Goal: Communication & Community: Answer question/provide support

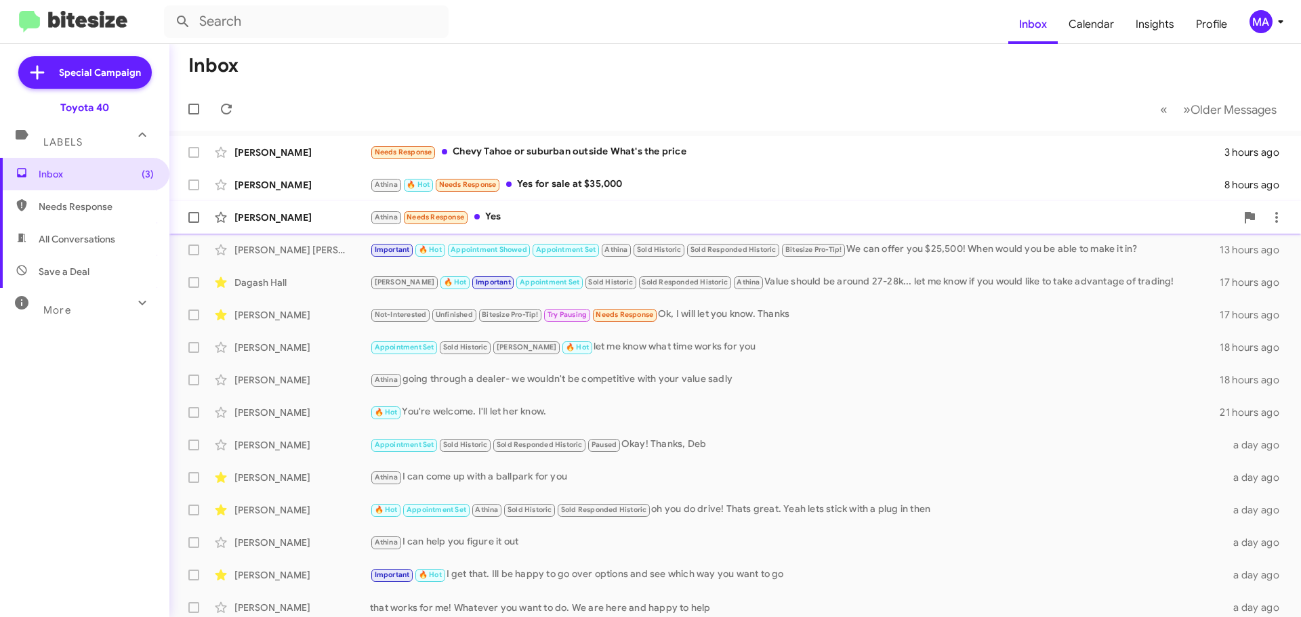
click at [526, 217] on div "Athina Needs Response Yes" at bounding box center [803, 217] width 866 height 16
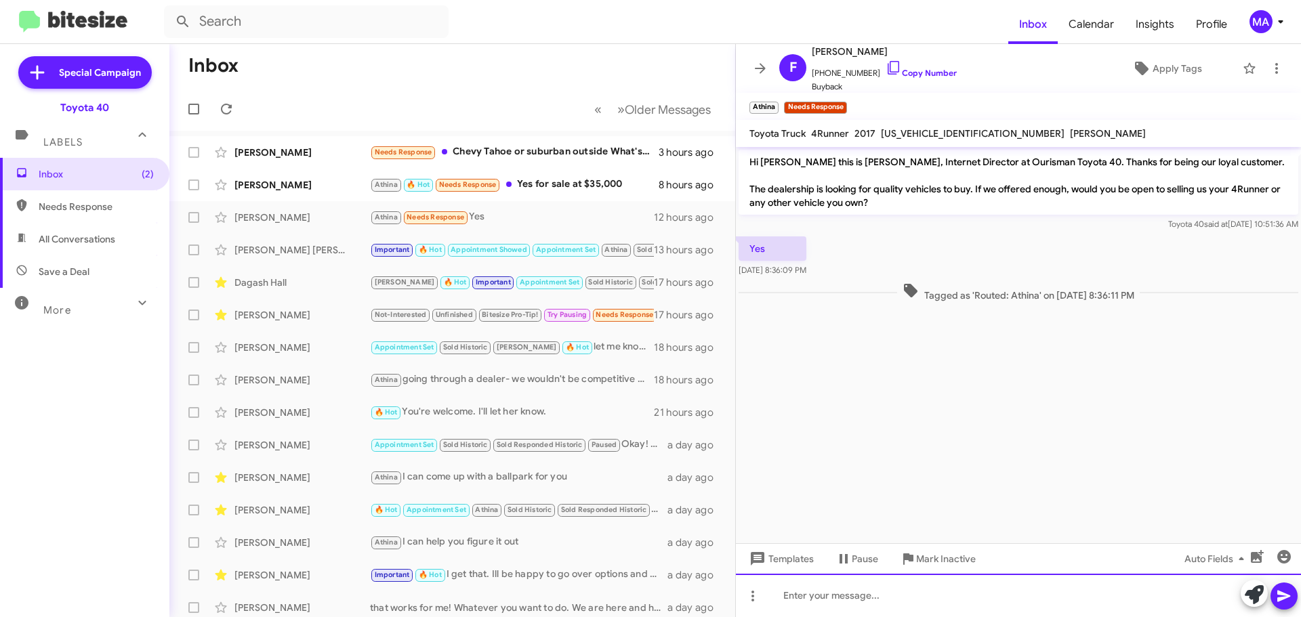
click at [844, 586] on div at bounding box center [1018, 595] width 565 height 43
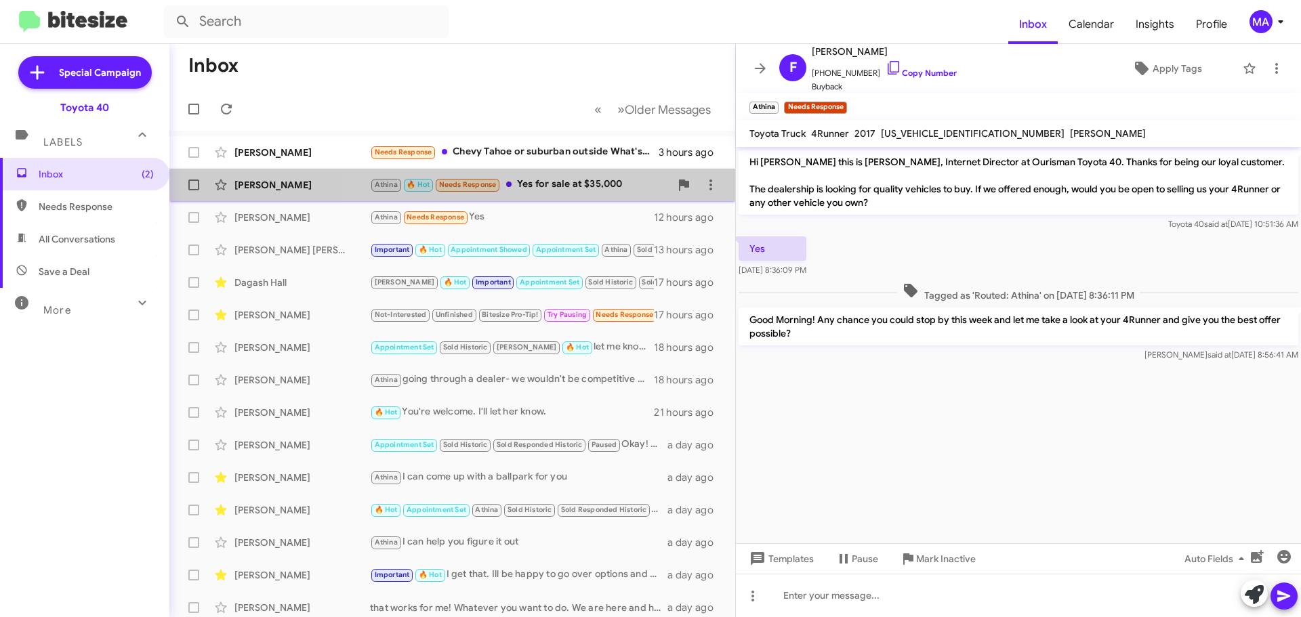
click at [572, 177] on div "Athina 🔥 Hot Needs Response Yes for sale at $35,000" at bounding box center [520, 185] width 300 height 16
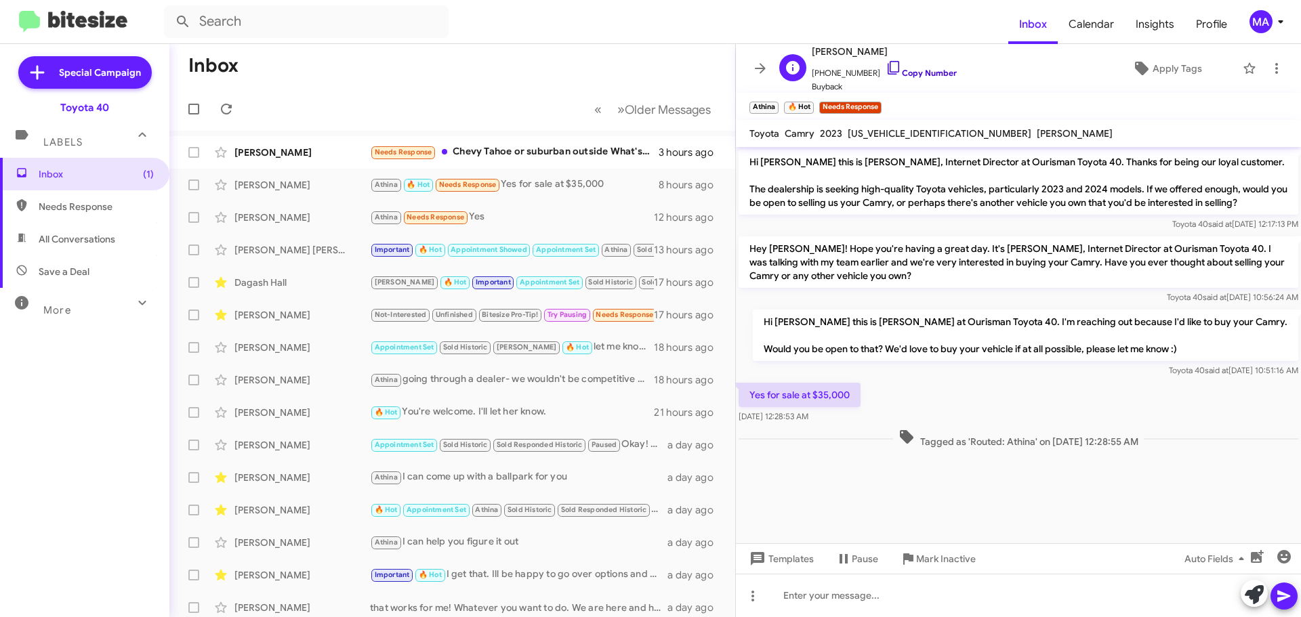
click at [887, 64] on icon at bounding box center [893, 68] width 12 height 14
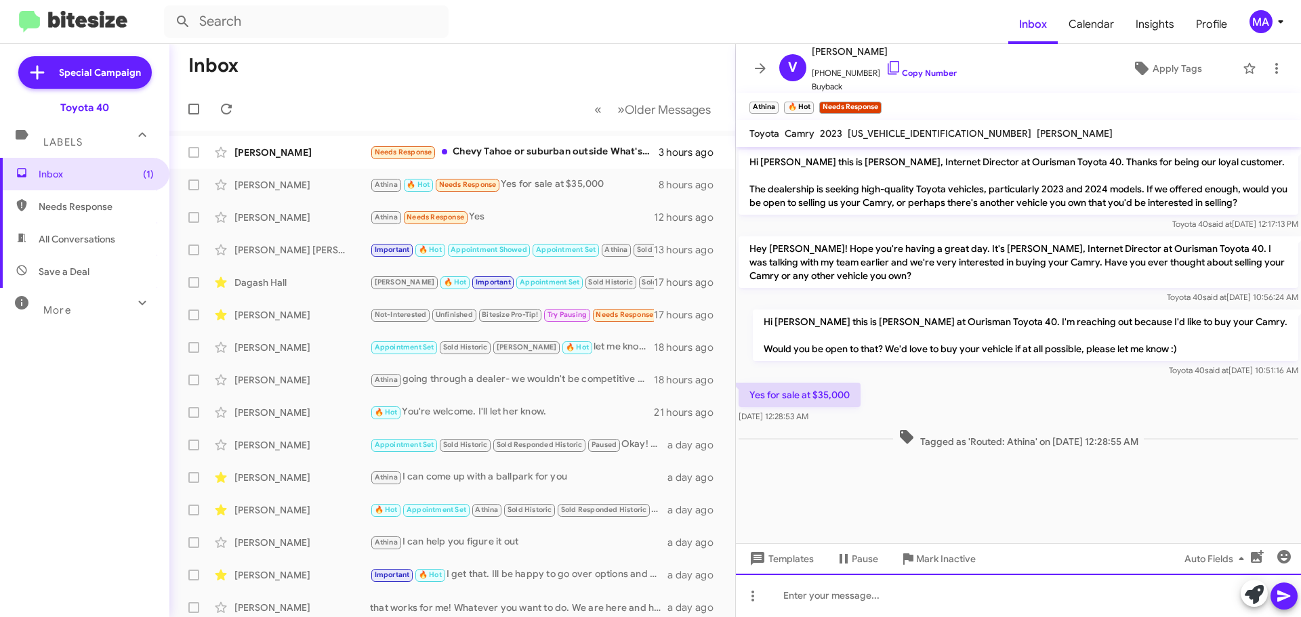
click at [836, 603] on div at bounding box center [1018, 595] width 565 height 43
click at [1095, 600] on div "Good Morning! How many miles are currently on the camry?" at bounding box center [1018, 595] width 565 height 43
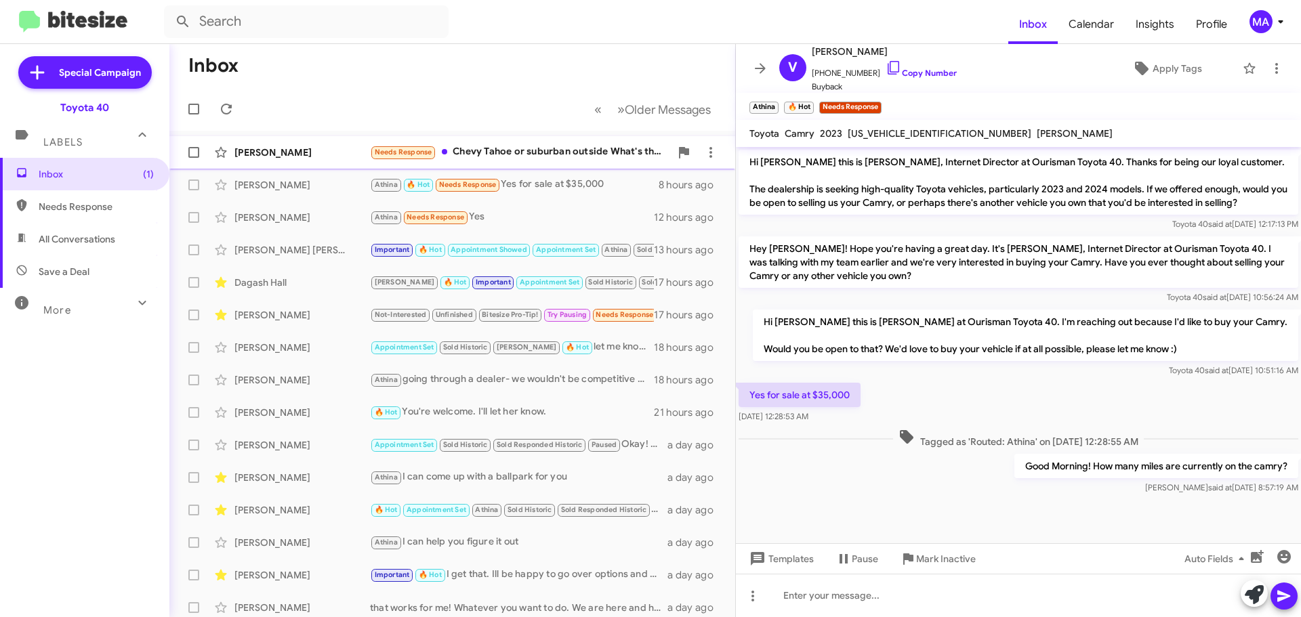
click at [552, 149] on div "Needs Response Chevy Tahoe or suburban outside What's the price" at bounding box center [520, 152] width 300 height 16
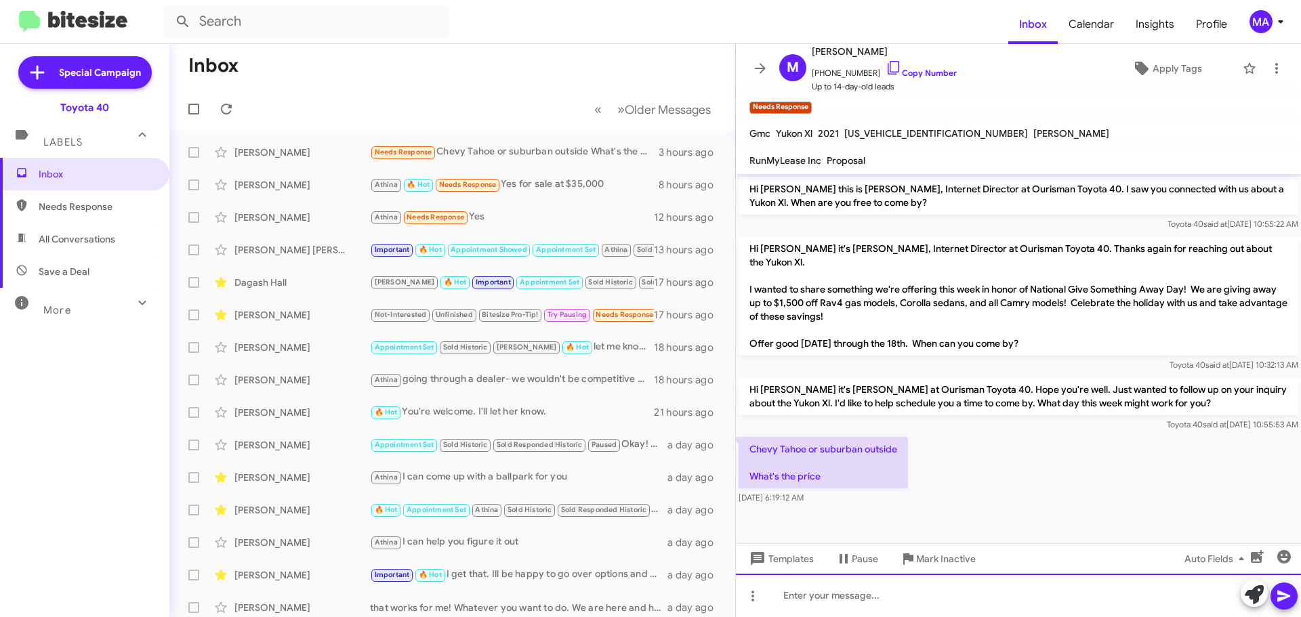
click at [836, 596] on div at bounding box center [1018, 595] width 565 height 43
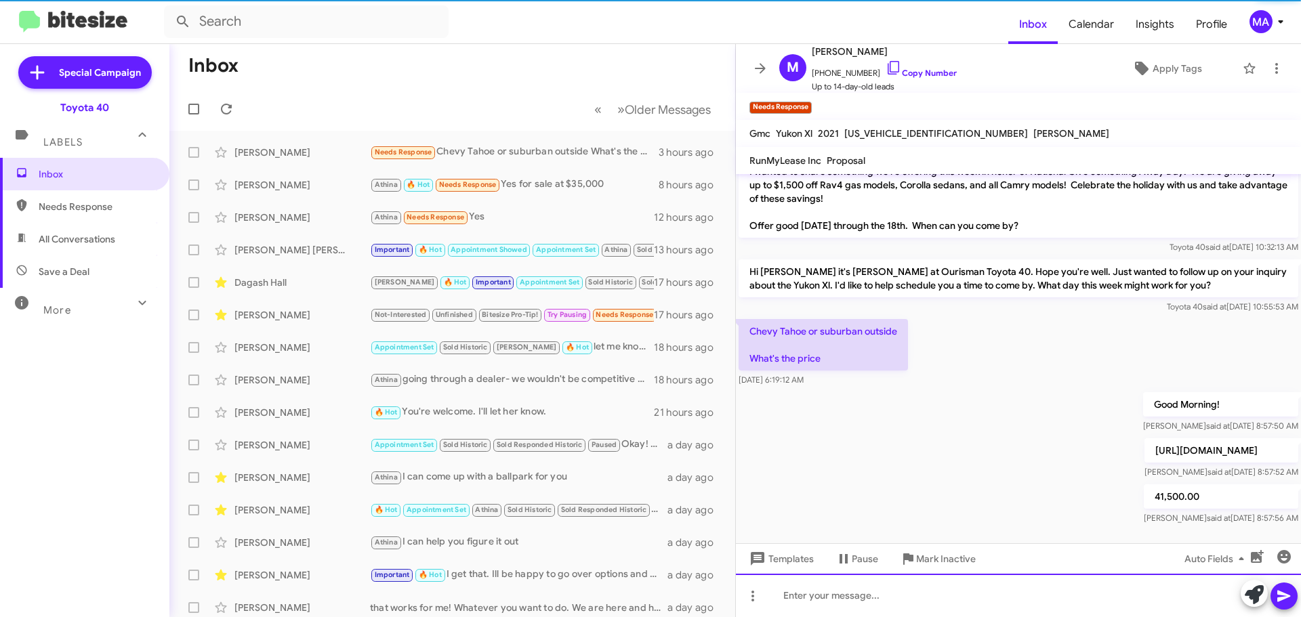
scroll to position [126, 0]
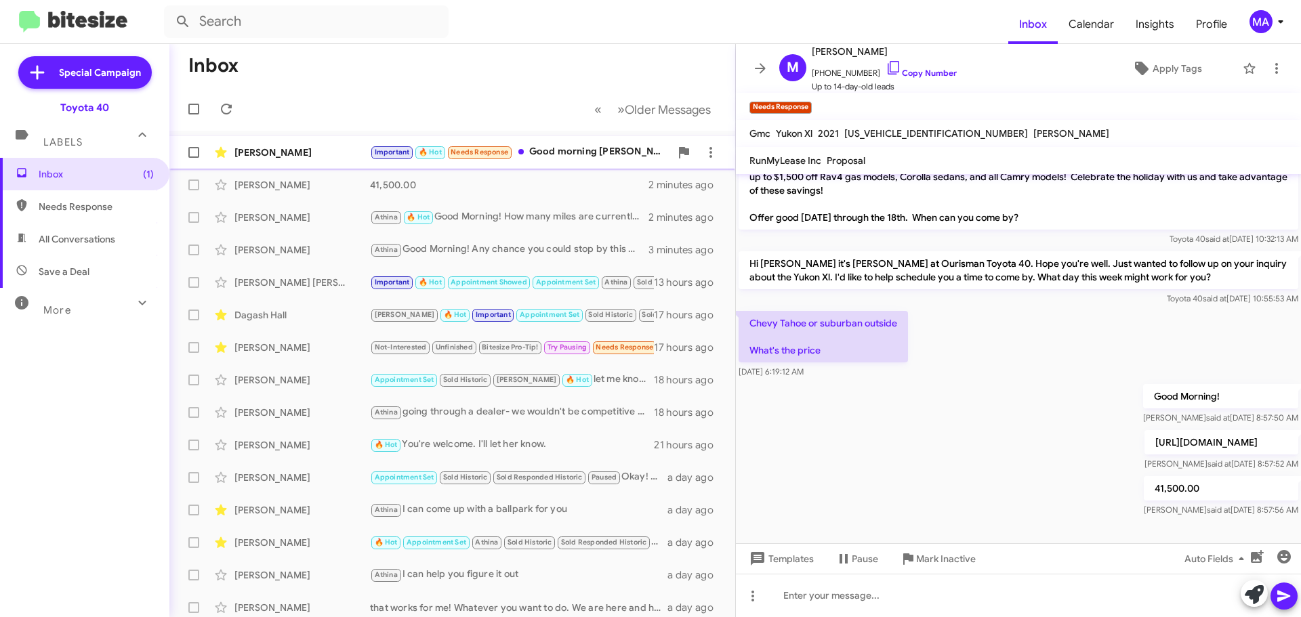
click at [565, 152] on div "Important 🔥 Hot Needs Response Good morning [PERSON_NAME], r u busy. Can I stop…" at bounding box center [520, 152] width 300 height 16
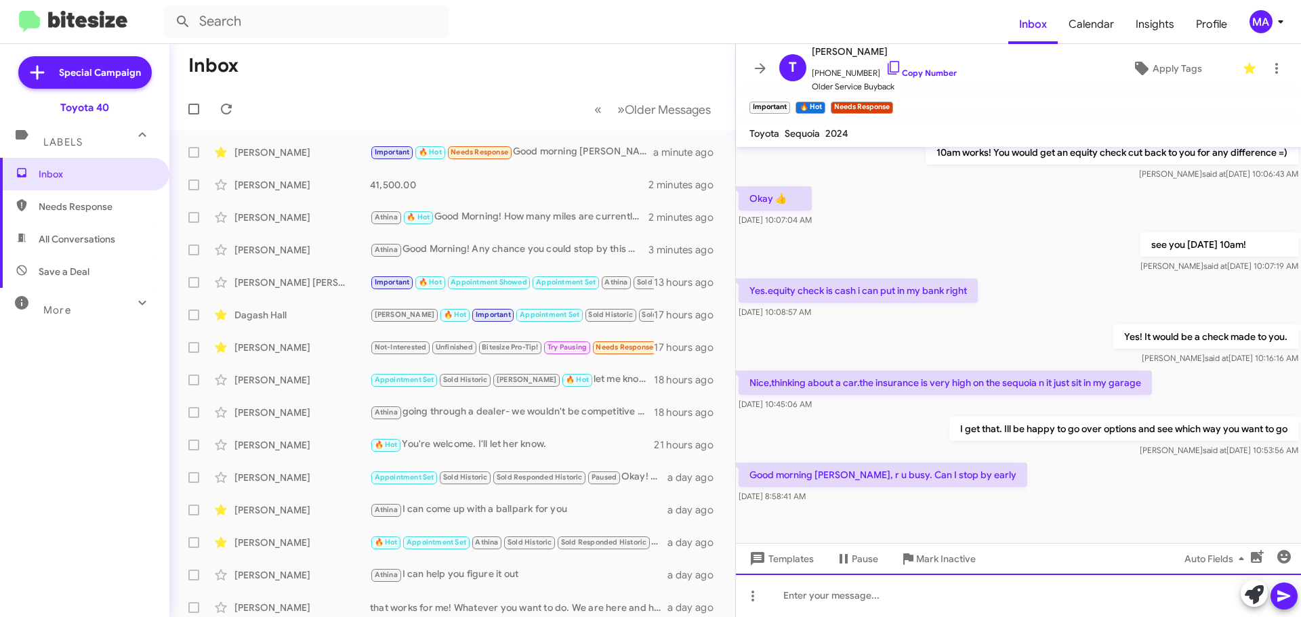
click at [832, 596] on div at bounding box center [1018, 595] width 565 height 43
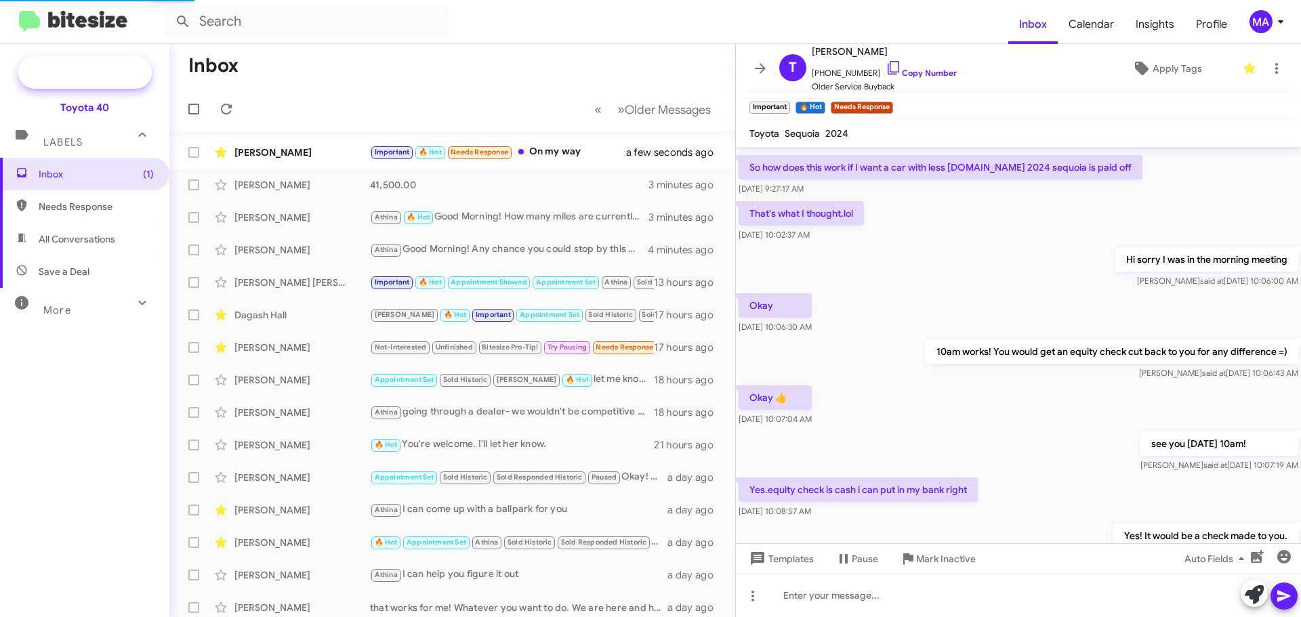
scroll to position [593, 0]
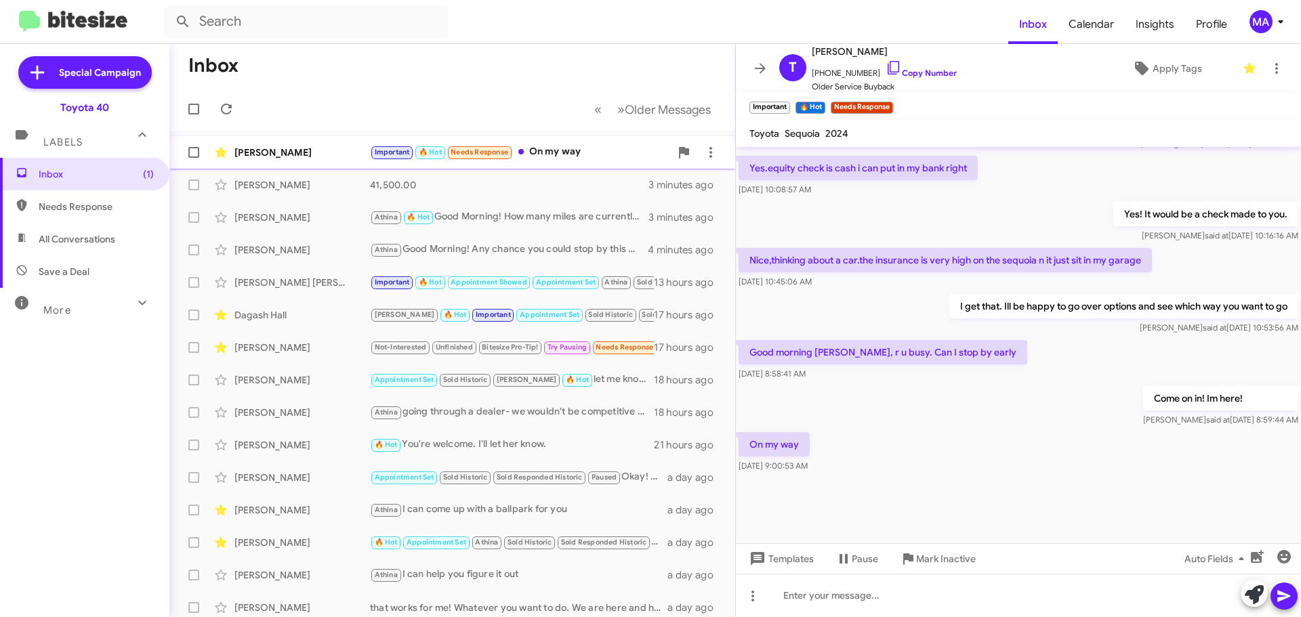
click at [570, 152] on div "Important 🔥 Hot Needs Response On my way" at bounding box center [520, 152] width 300 height 16
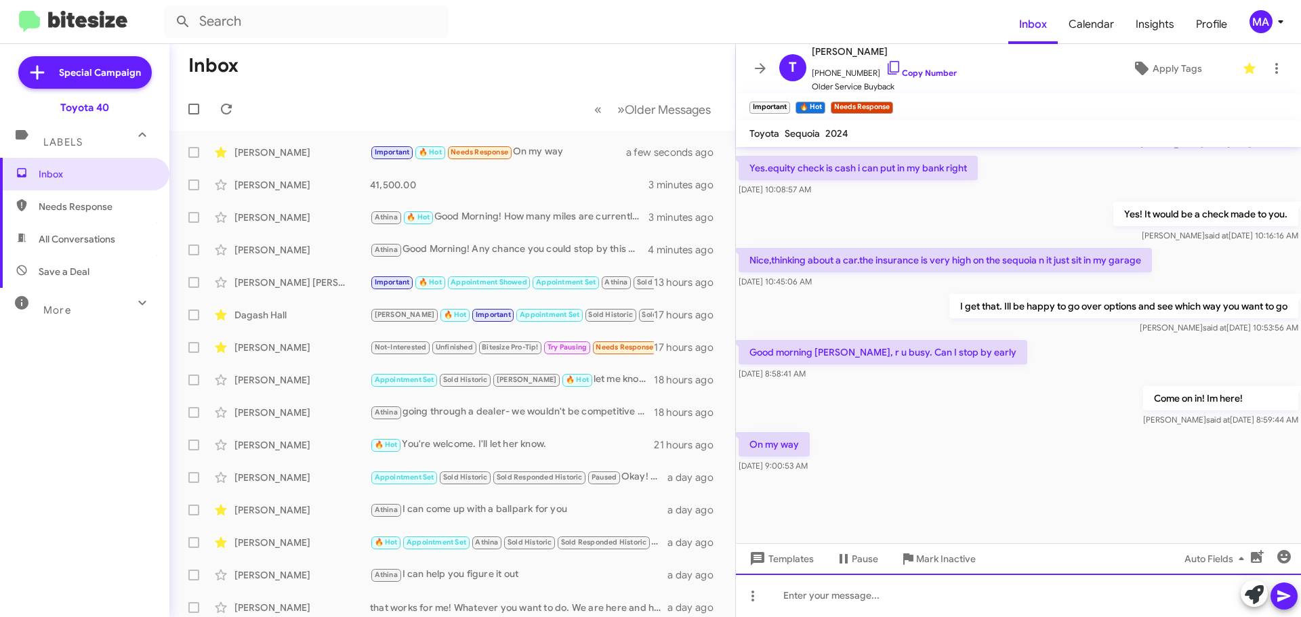
click at [887, 601] on div at bounding box center [1018, 595] width 565 height 43
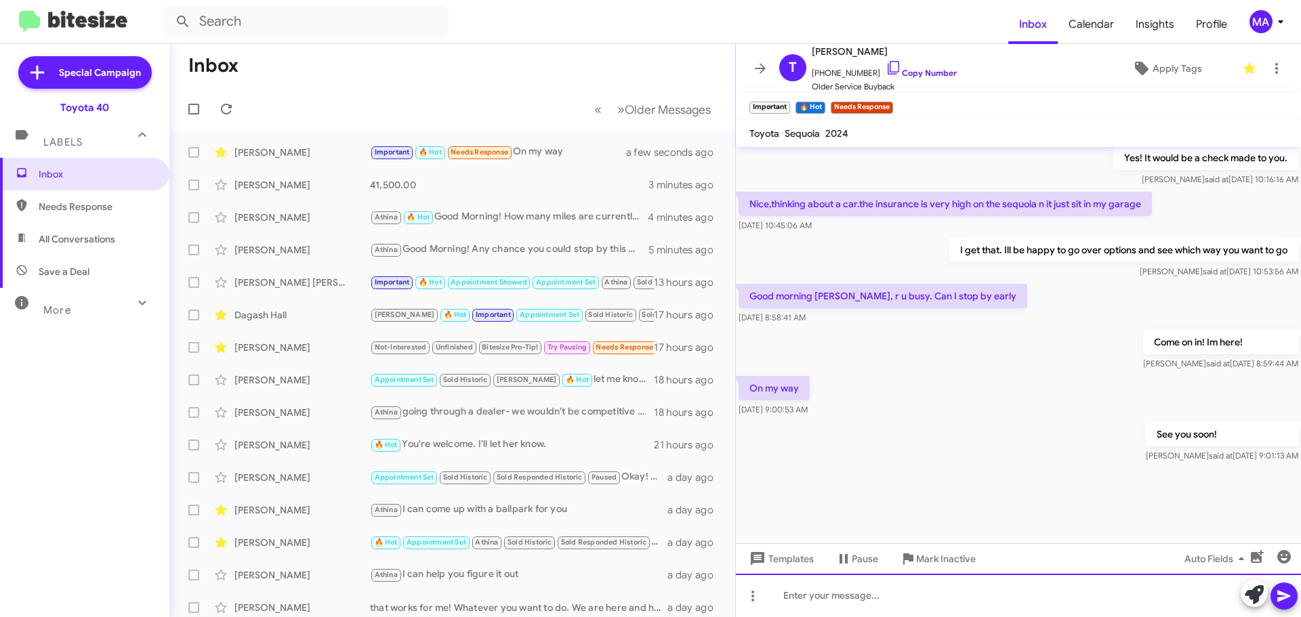
scroll to position [1056, 0]
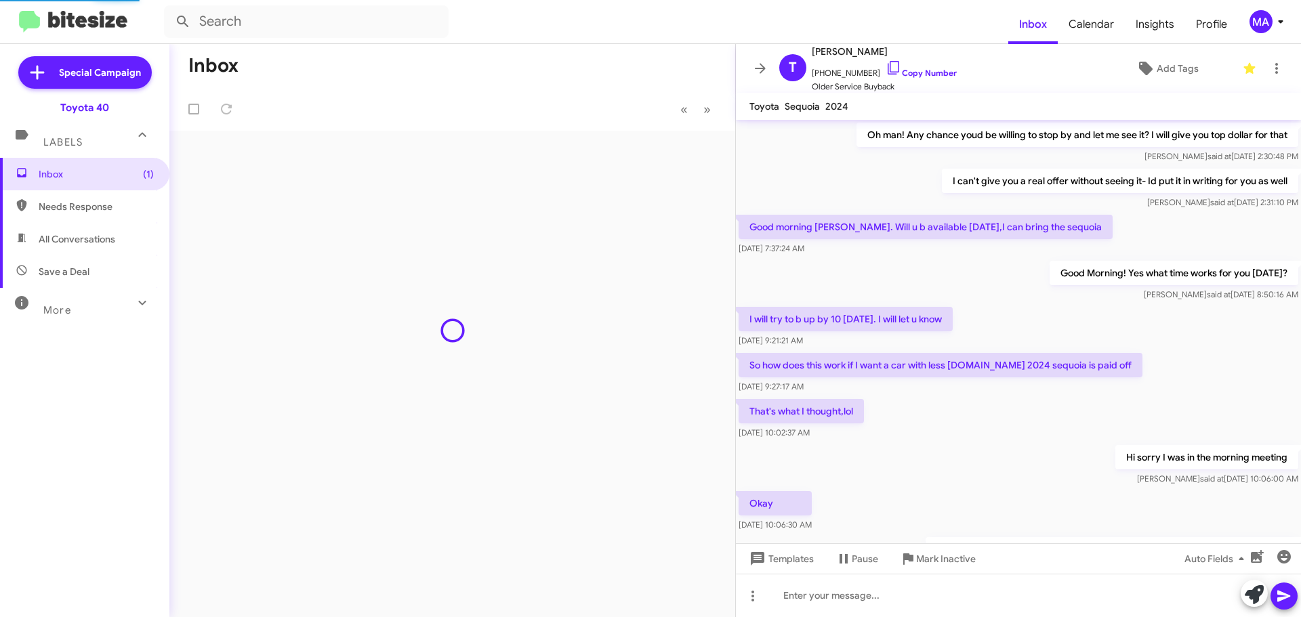
scroll to position [566, 0]
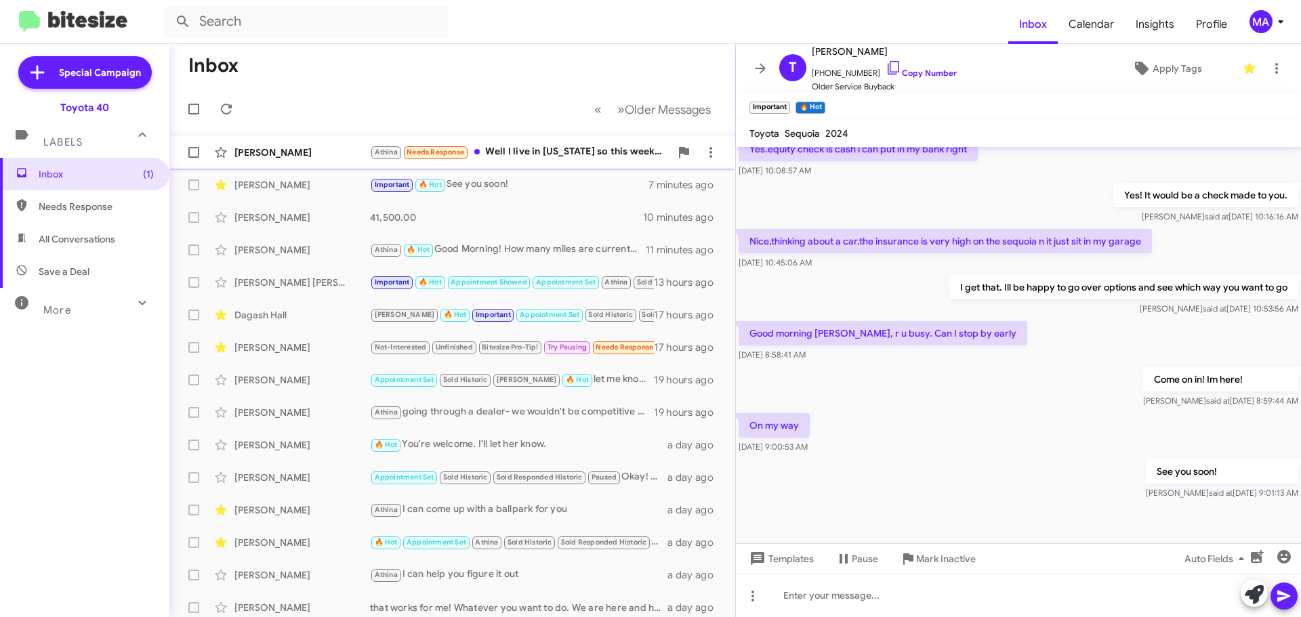
click at [548, 148] on div "Athina Needs Response Well I live in North Carolina so this week is kind of sho…" at bounding box center [520, 152] width 300 height 16
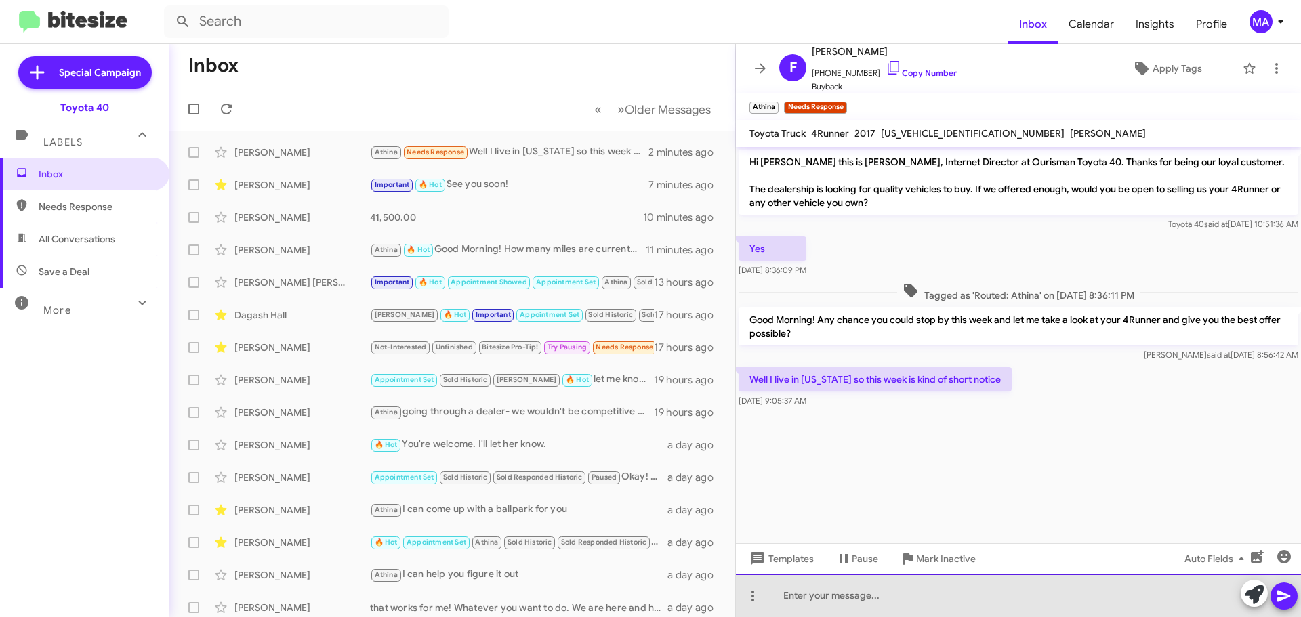
click at [822, 600] on div at bounding box center [1018, 595] width 565 height 43
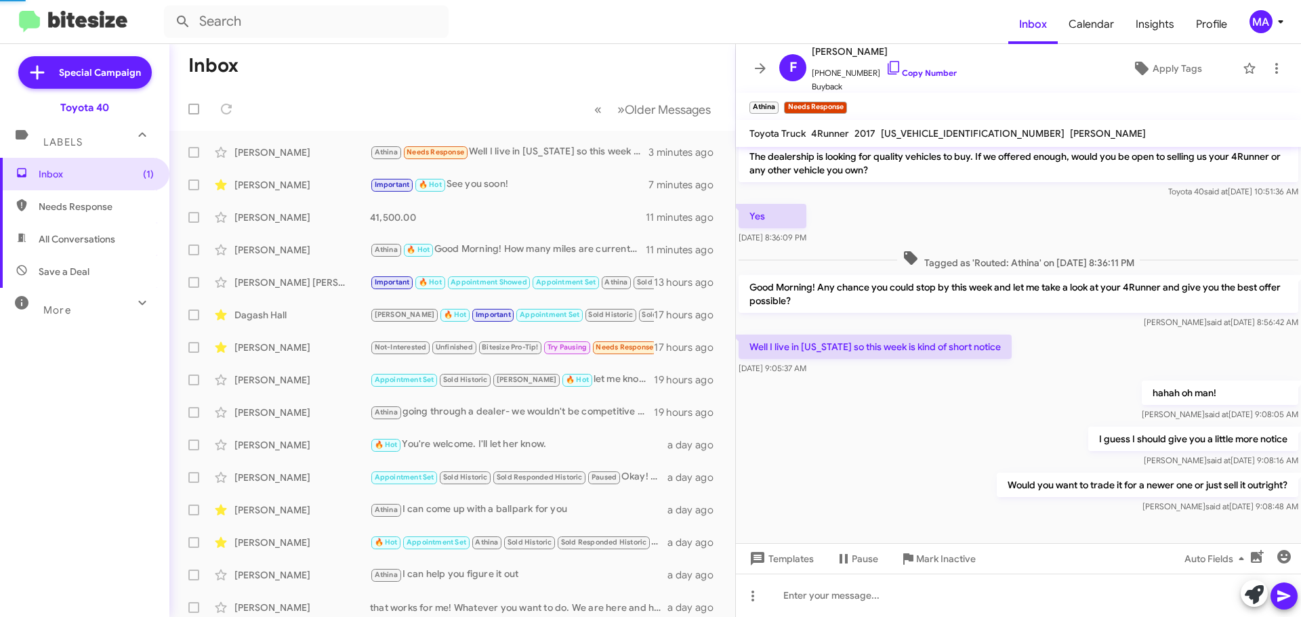
scroll to position [82, 0]
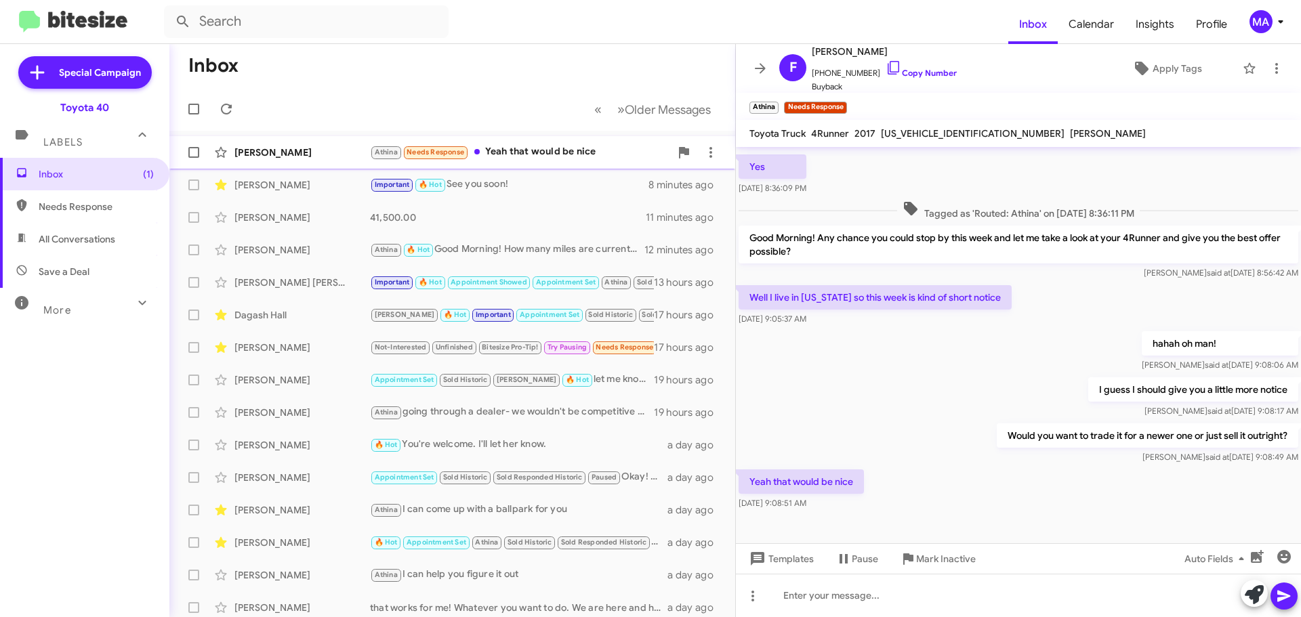
click at [533, 154] on div "Athina Needs Response Yeah that would be nice" at bounding box center [520, 152] width 300 height 16
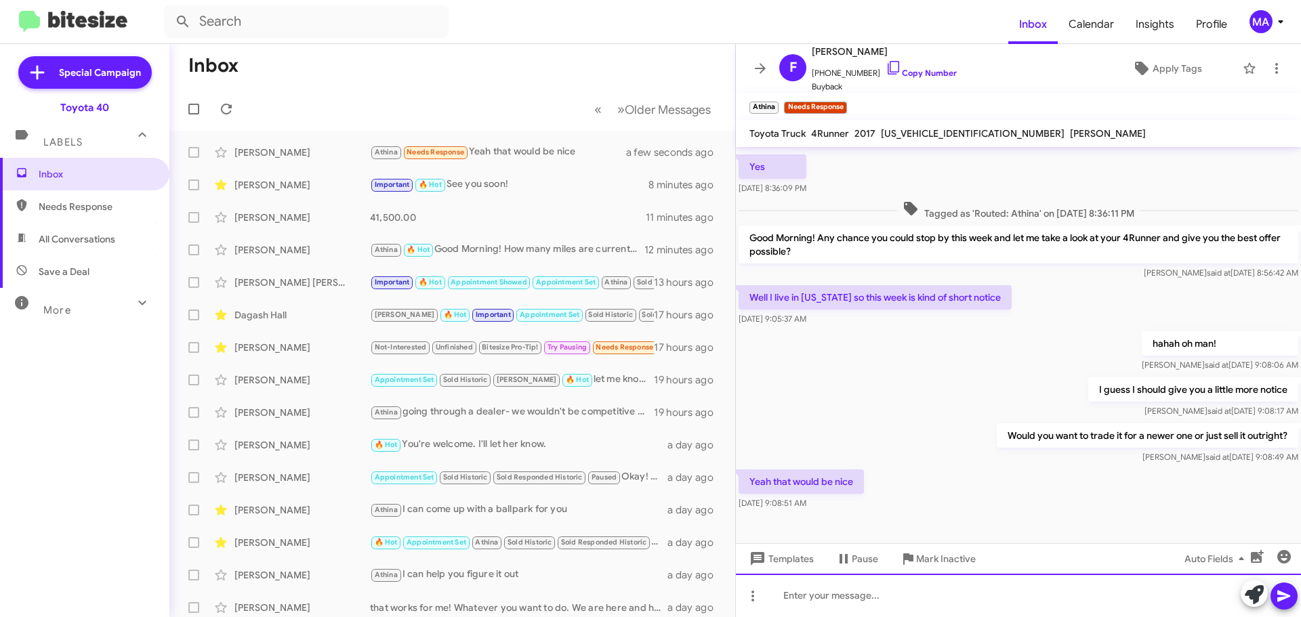
click at [890, 594] on div at bounding box center [1018, 595] width 565 height 43
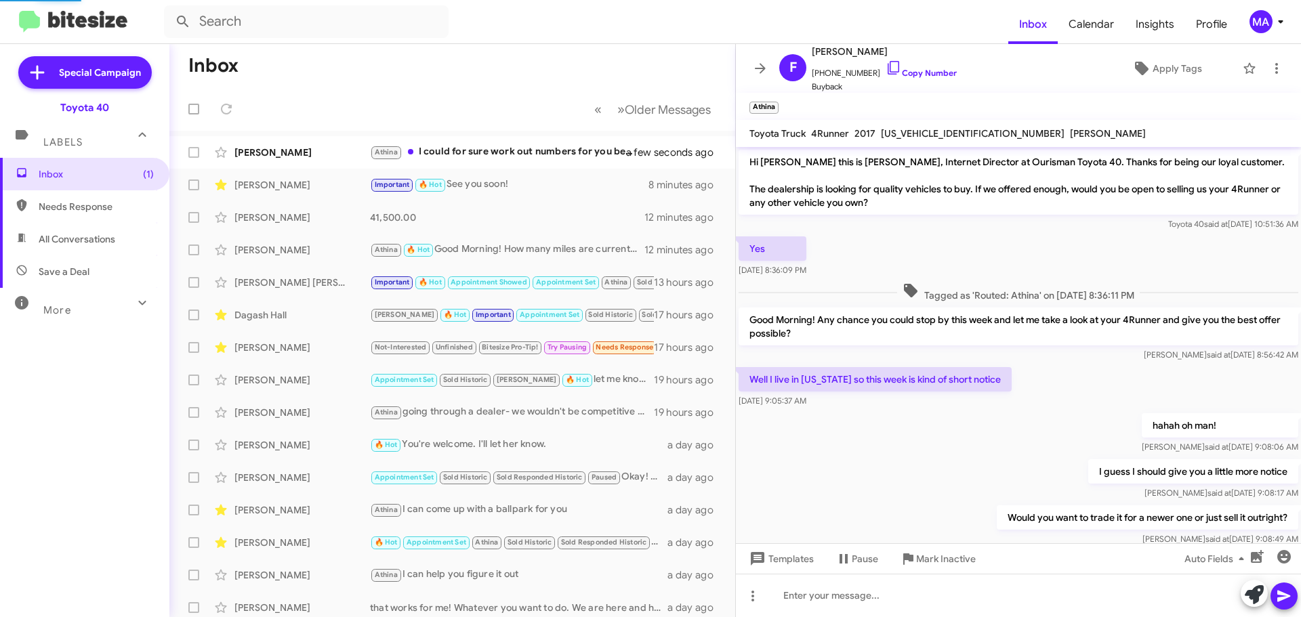
scroll to position [230, 0]
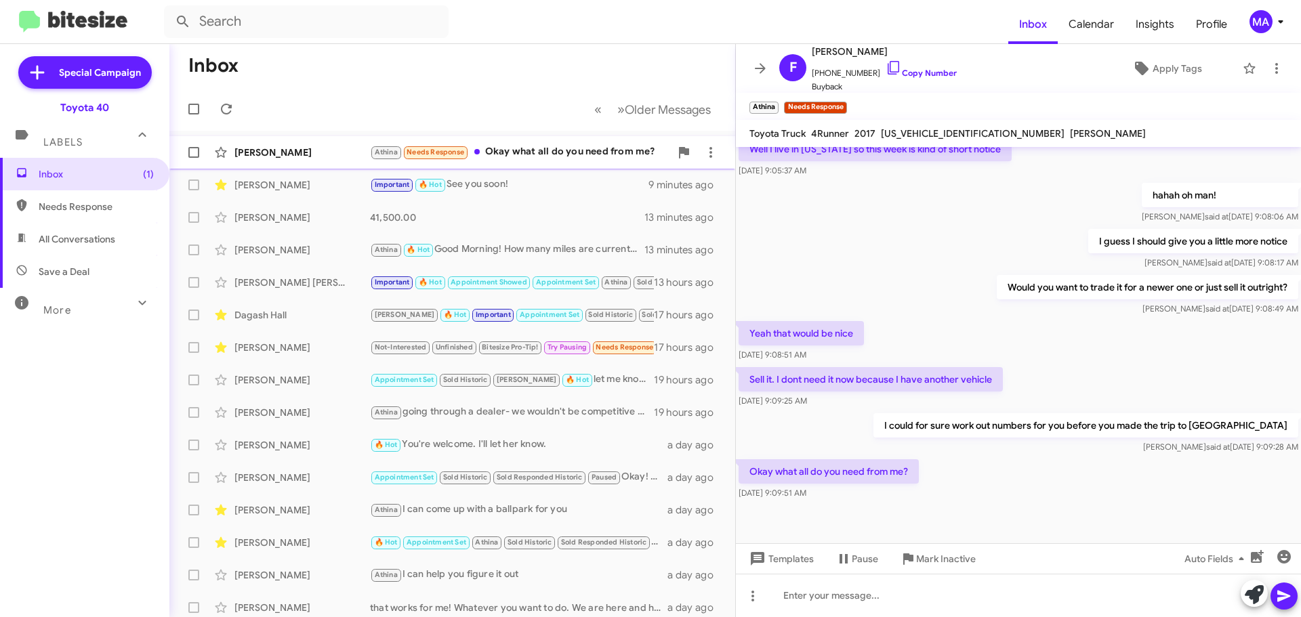
click at [589, 148] on div "Athina Needs Response Okay what all do you need from me?" at bounding box center [520, 152] width 300 height 16
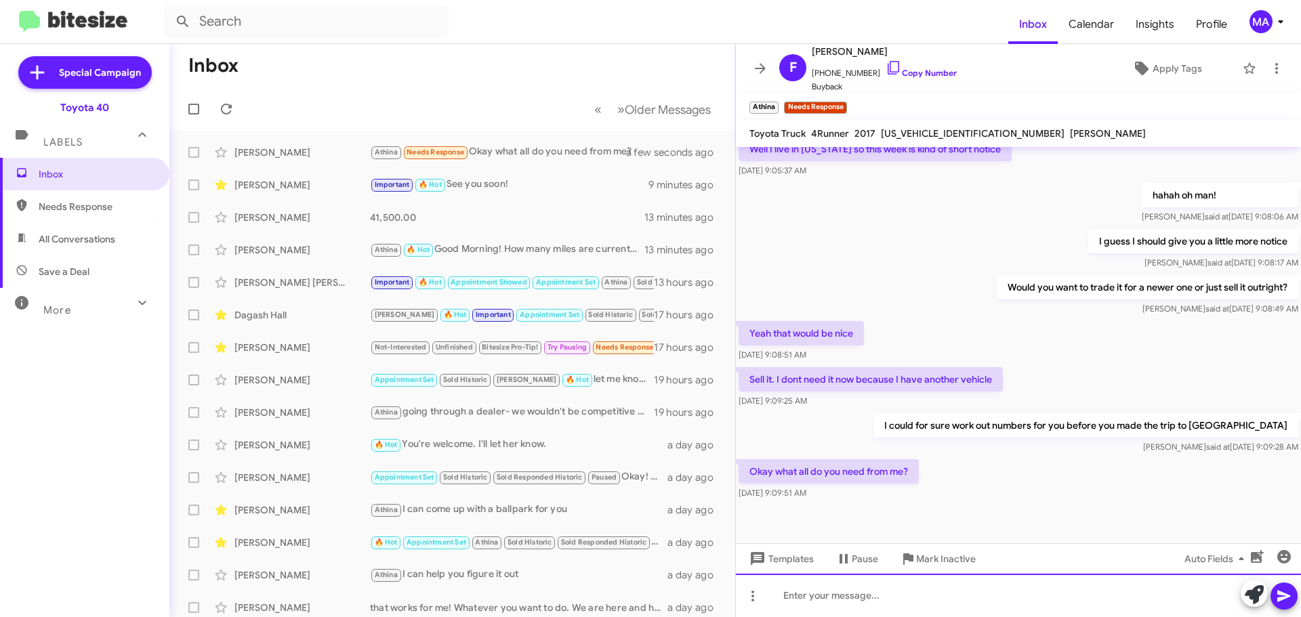
click at [822, 601] on div at bounding box center [1018, 595] width 565 height 43
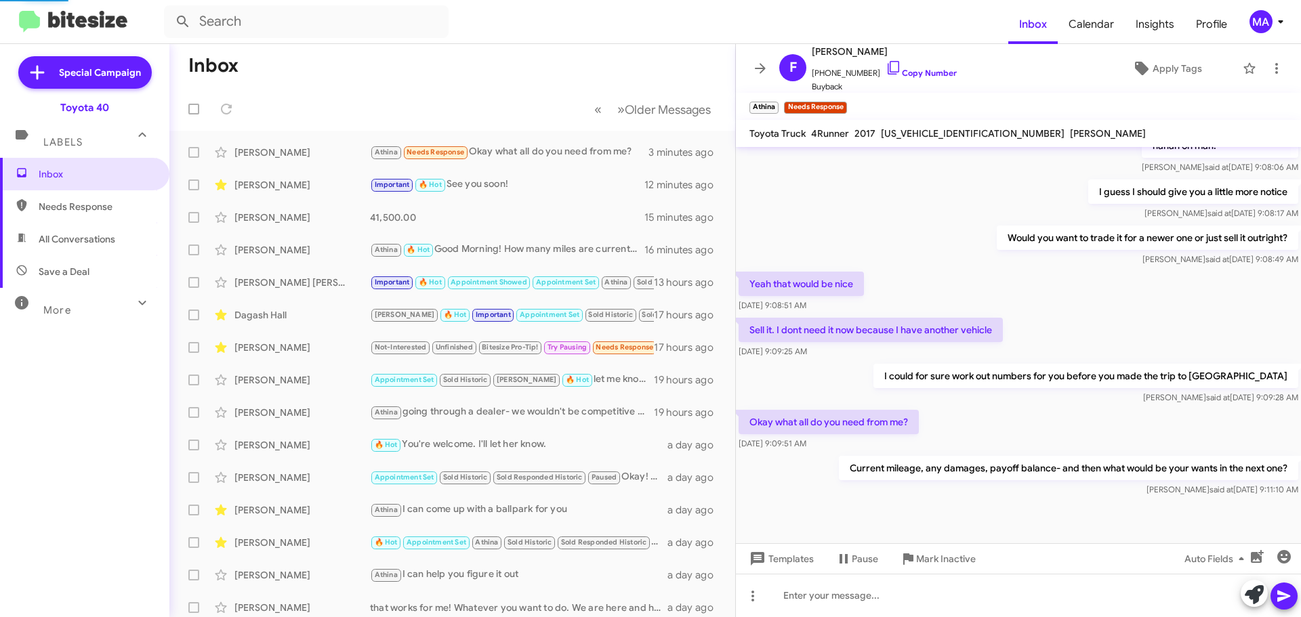
scroll to position [0, 0]
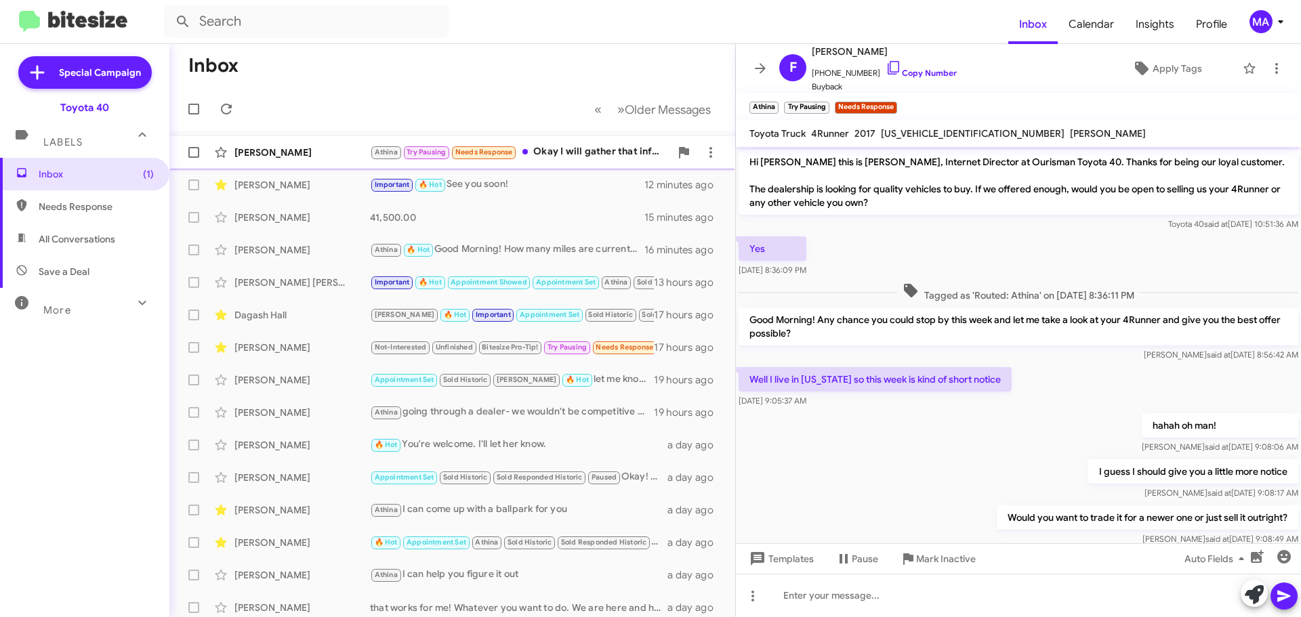
click at [564, 157] on div "Athina Try Pausing Needs Response Okay I will gather that info and get back to …" at bounding box center [520, 152] width 300 height 16
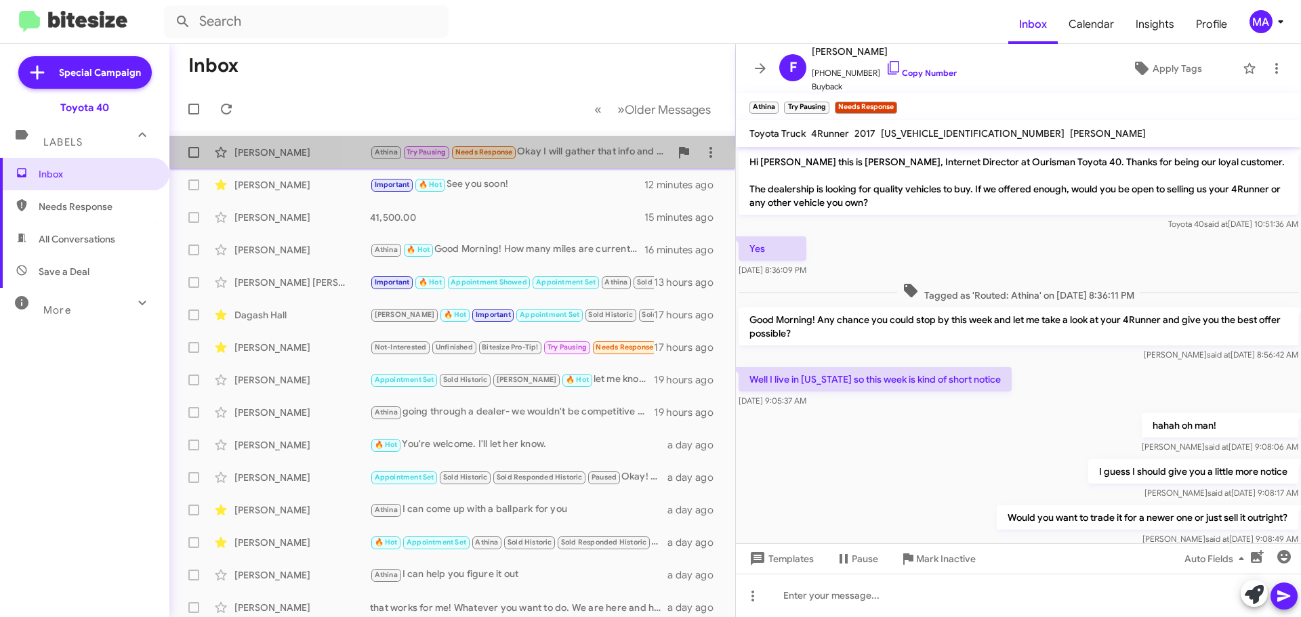
click at [545, 150] on div "Athina Try Pausing Needs Response Okay I will gather that info and get back to …" at bounding box center [520, 152] width 300 height 16
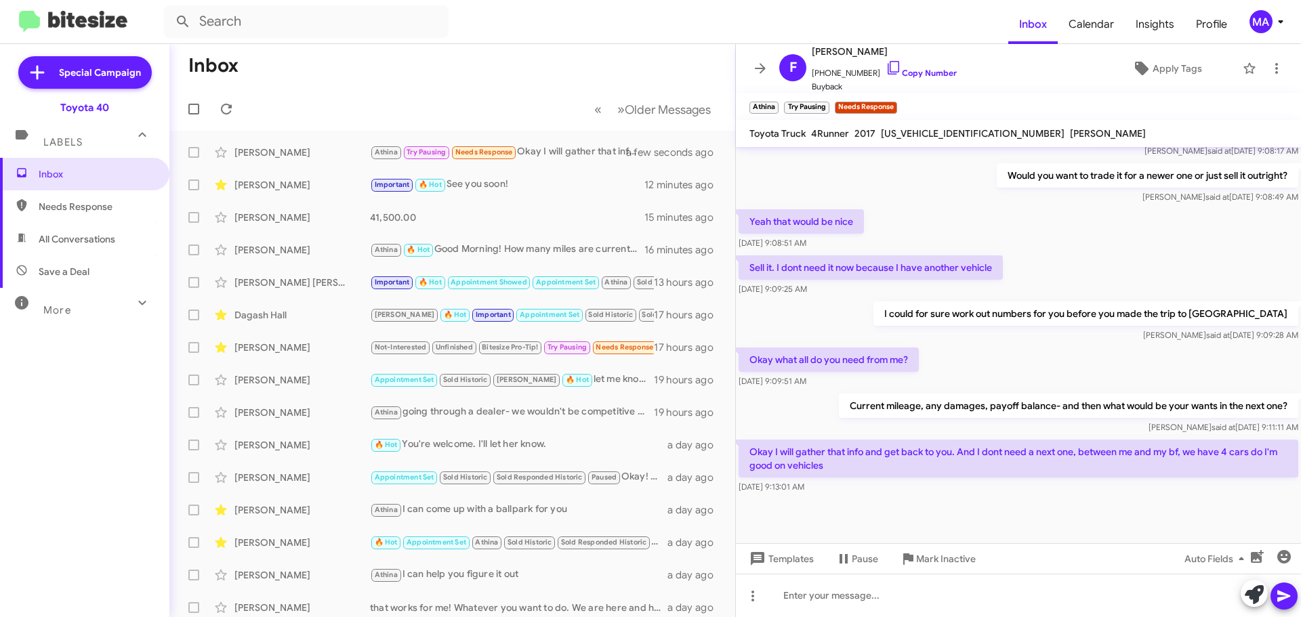
scroll to position [343, 0]
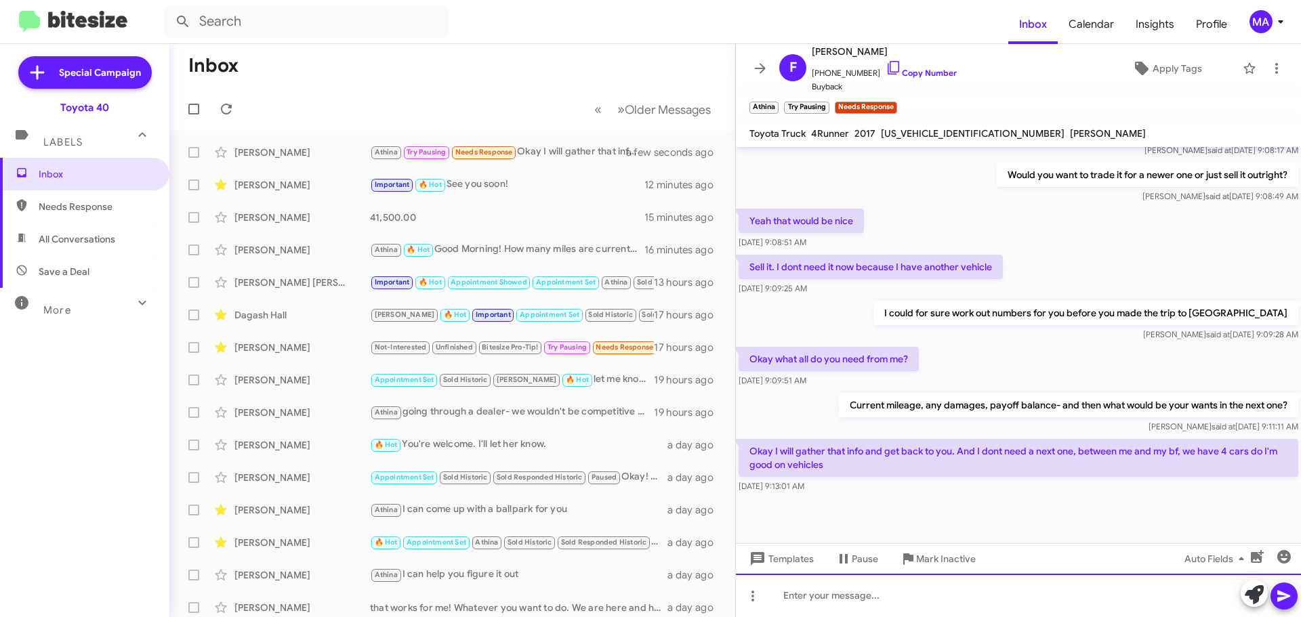
click at [856, 594] on div at bounding box center [1018, 595] width 565 height 43
